Goal: Task Accomplishment & Management: Manage account settings

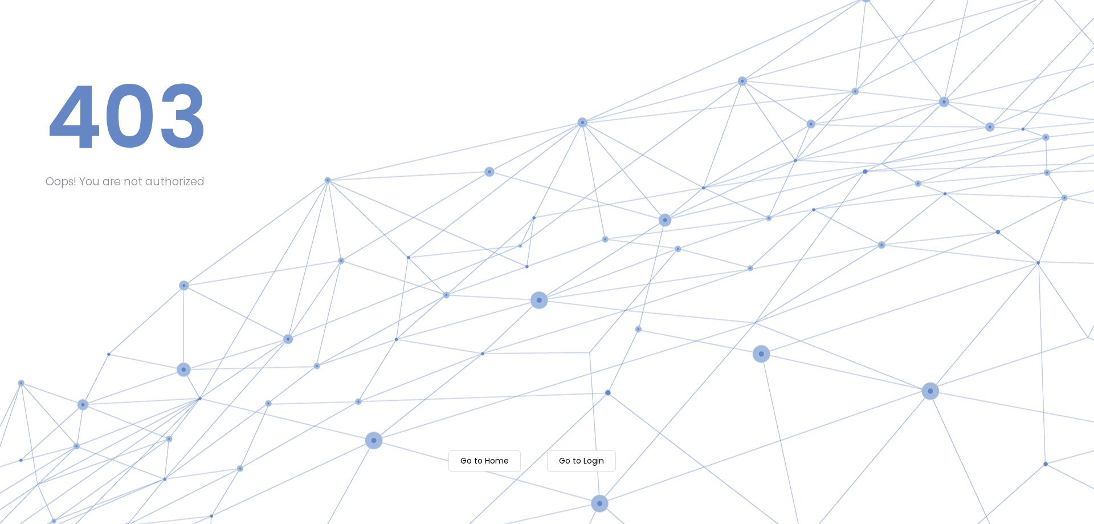
click at [589, 459] on m-button "Go to Login" at bounding box center [581, 460] width 69 height 21
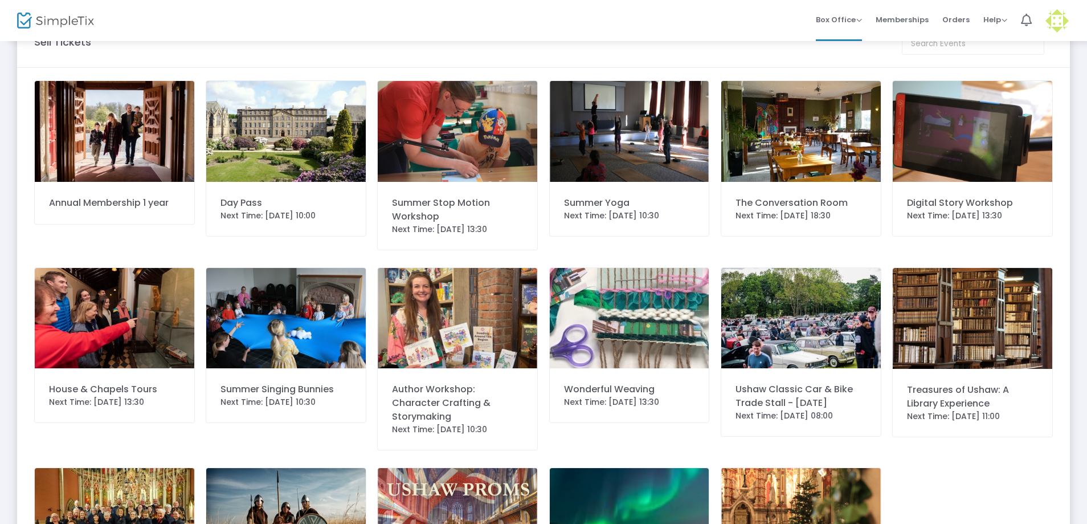
scroll to position [57, 0]
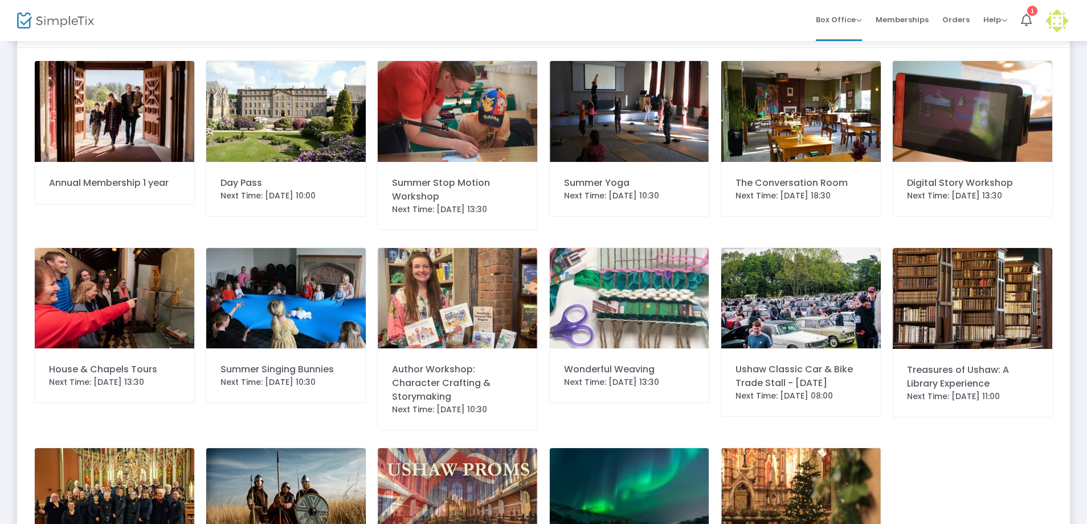
click at [271, 364] on div "Summer Singing Bunnies" at bounding box center [286, 369] width 131 height 14
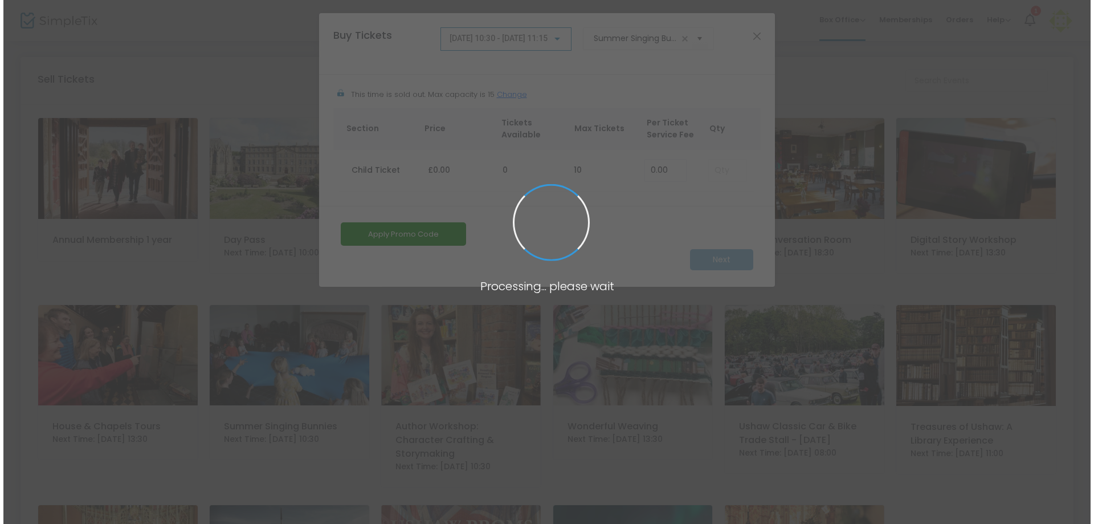
scroll to position [0, 0]
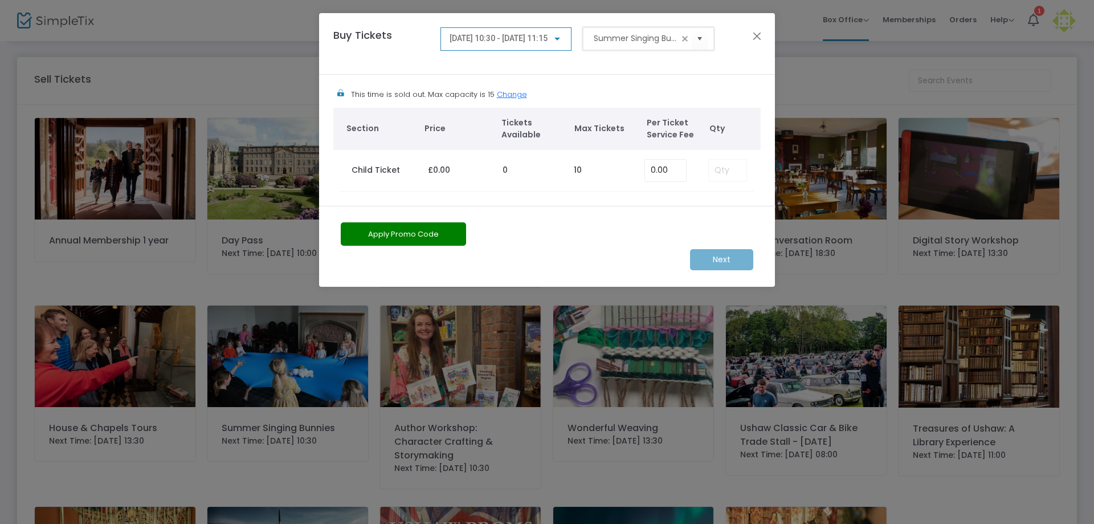
click at [675, 39] on input "Summer Singing Bunnies" at bounding box center [636, 38] width 85 height 12
click at [753, 37] on button "Close" at bounding box center [757, 35] width 15 height 15
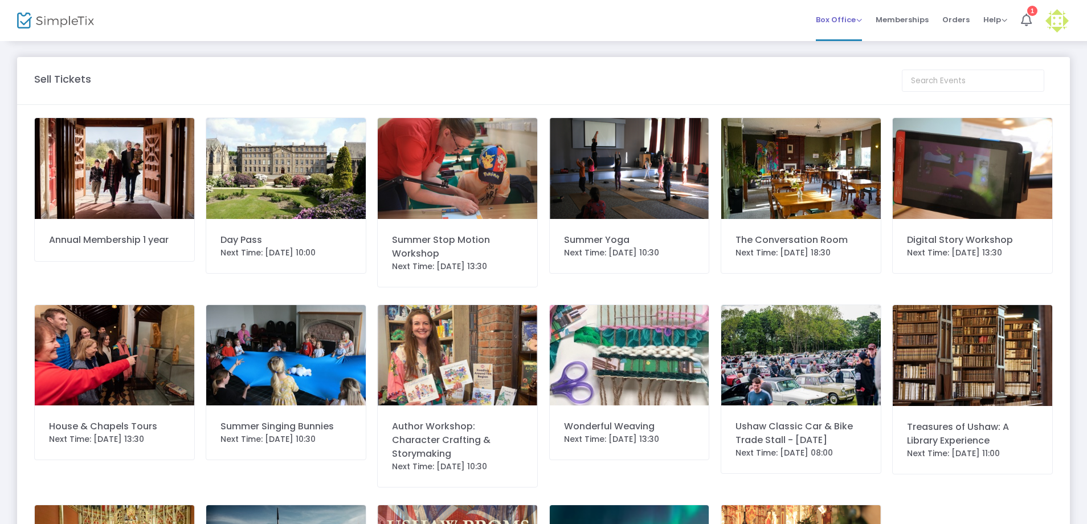
click at [852, 24] on span "Box Office" at bounding box center [839, 19] width 46 height 11
click at [849, 61] on li "Bookings" at bounding box center [856, 61] width 81 height 22
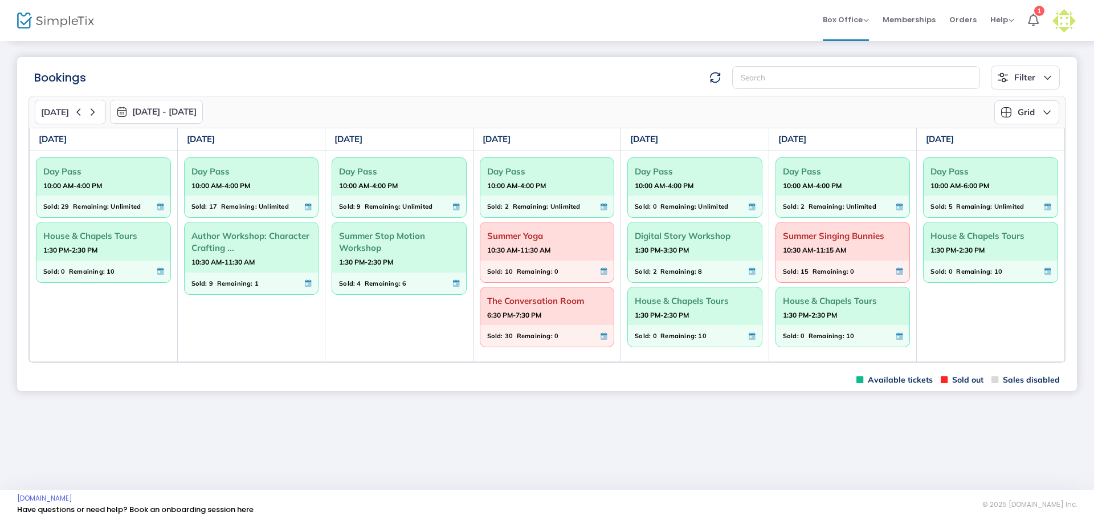
click at [810, 272] on div "Sold: 15 Remaining: 0" at bounding box center [836, 271] width 107 height 13
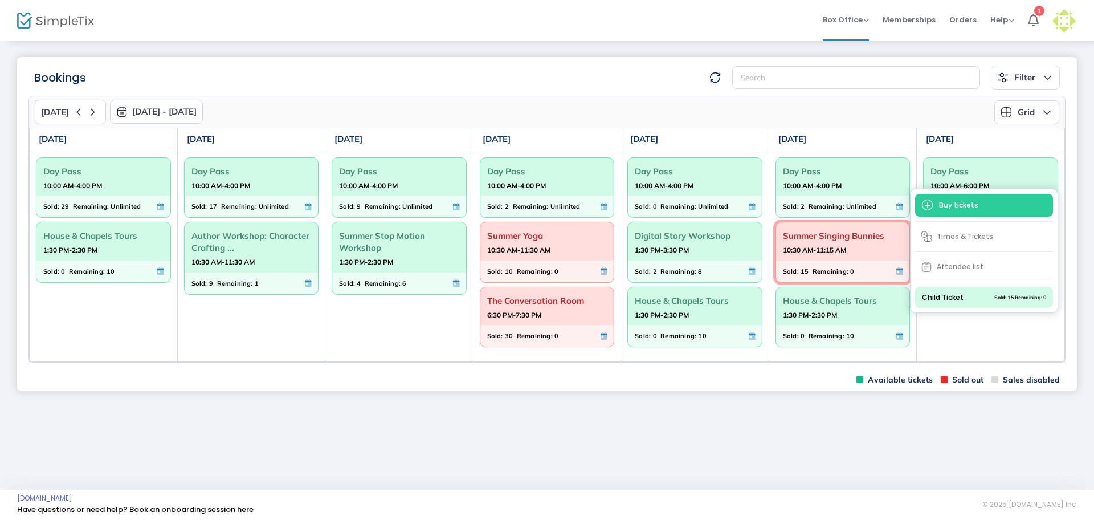
click at [948, 268] on span "Attendee list" at bounding box center [984, 266] width 138 height 21
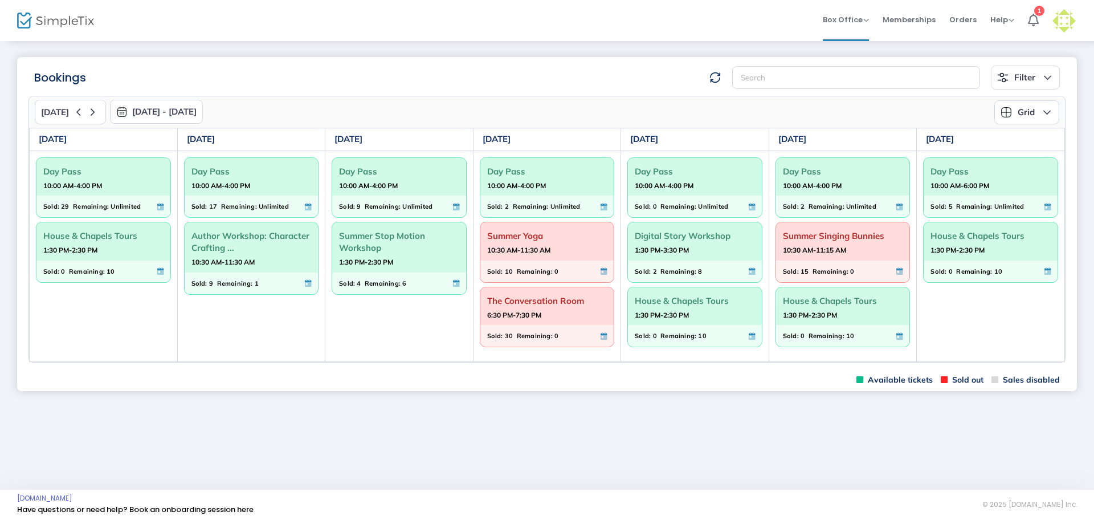
click at [845, 270] on span "Remaining:" at bounding box center [831, 271] width 36 height 13
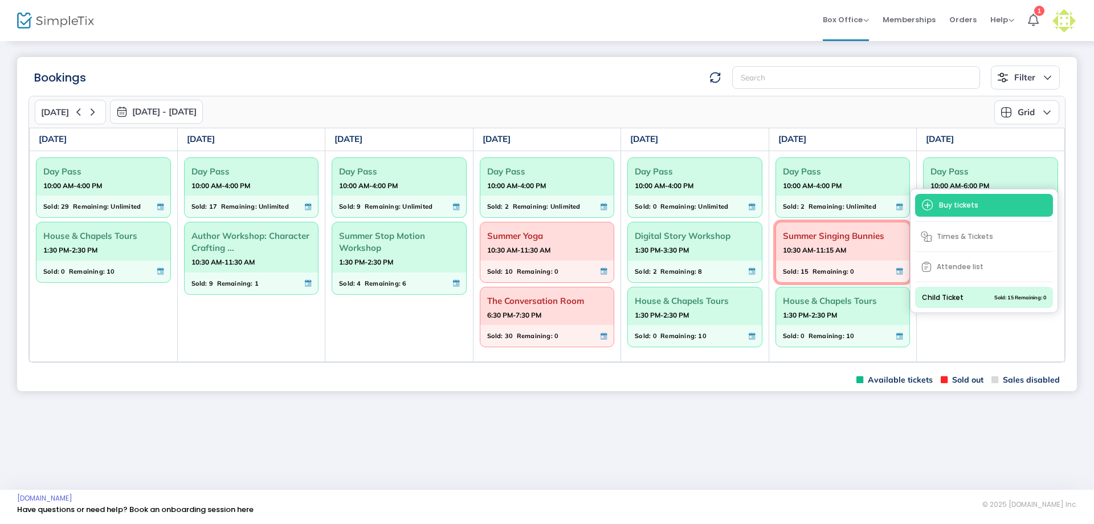
click at [975, 261] on span "Attendee list" at bounding box center [984, 266] width 138 height 21
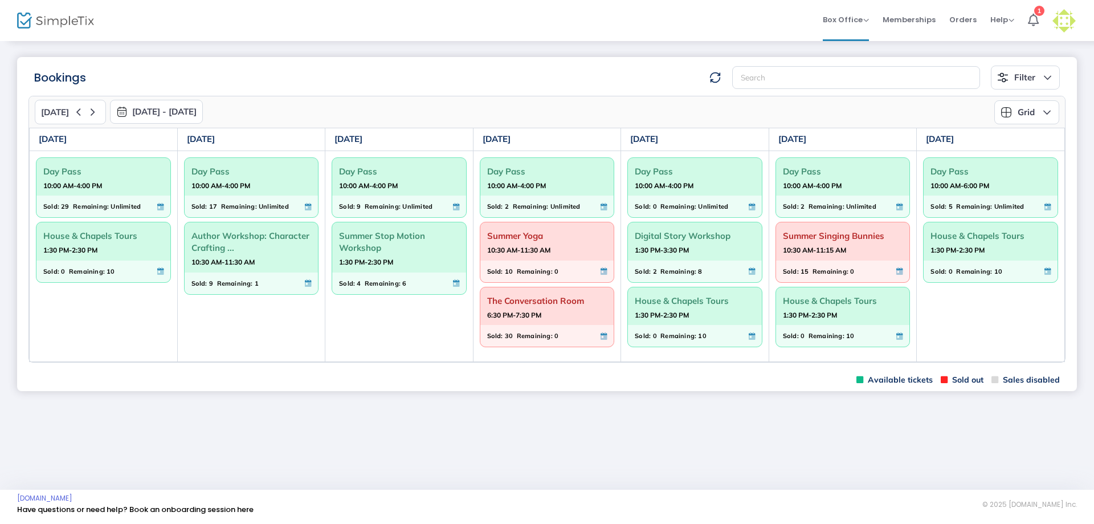
click at [553, 259] on div "Summer Yoga 10:30 AM-11:30 AM" at bounding box center [547, 241] width 134 height 38
